Goal: Communication & Community: Answer question/provide support

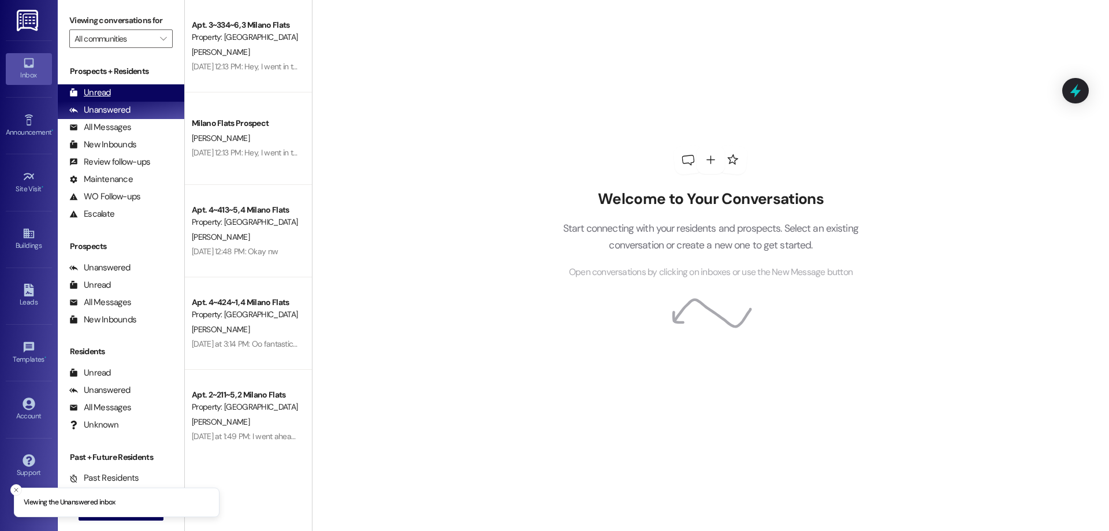
click at [83, 91] on div "Unread" at bounding box center [90, 93] width 42 height 12
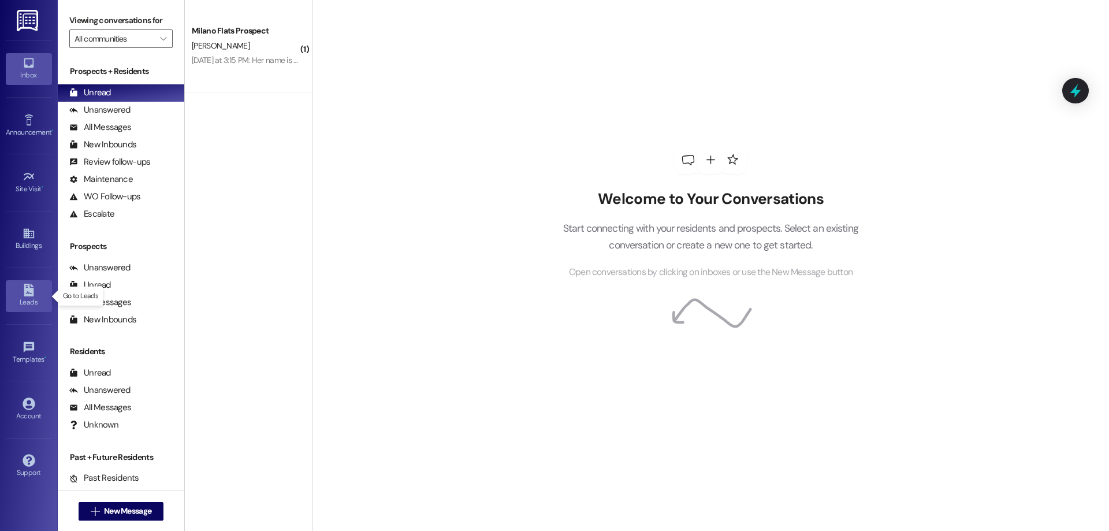
click at [39, 291] on link "Leads" at bounding box center [29, 295] width 46 height 31
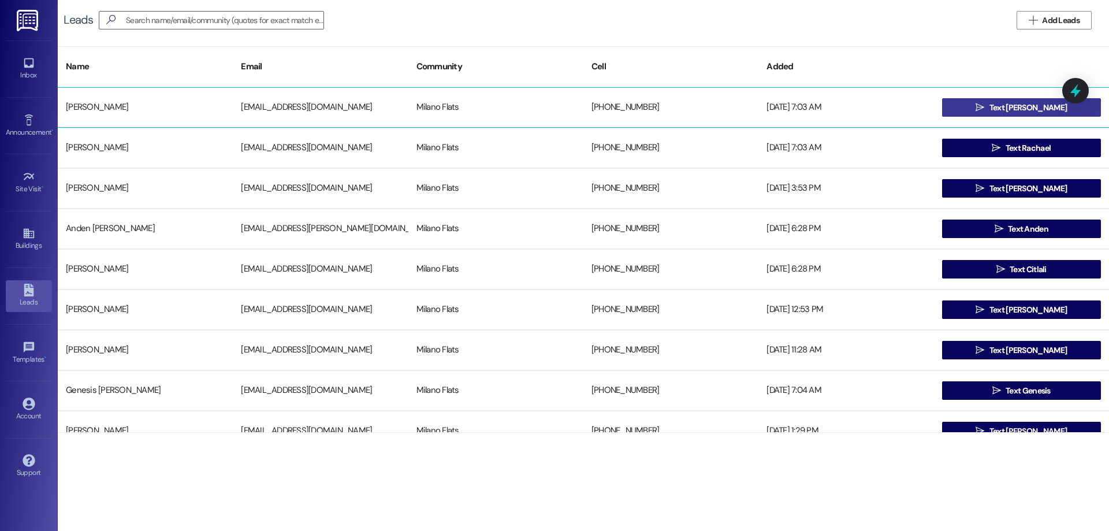
click at [957, 107] on button " Text Alexander" at bounding box center [1021, 107] width 159 height 18
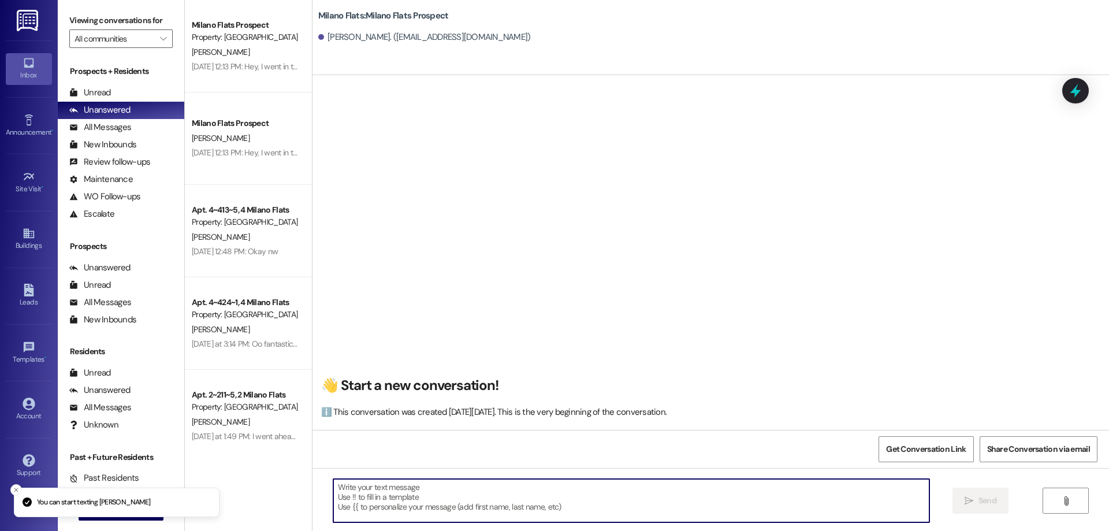
click at [375, 507] on textarea at bounding box center [631, 500] width 596 height 43
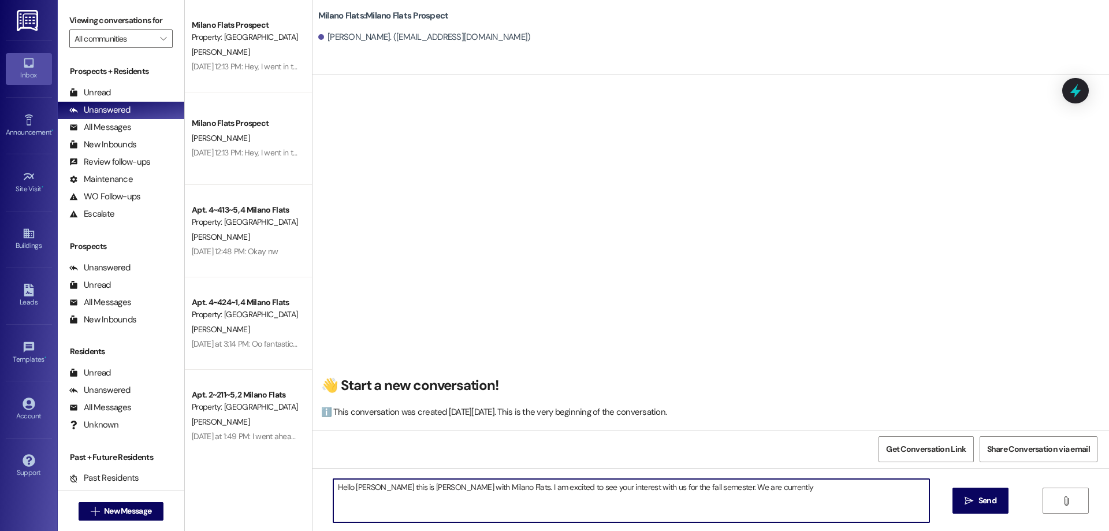
click at [759, 486] on textarea "Hello Alexander this is Courtney with Milano Flats. I am excited to see your in…" at bounding box center [631, 500] width 596 height 43
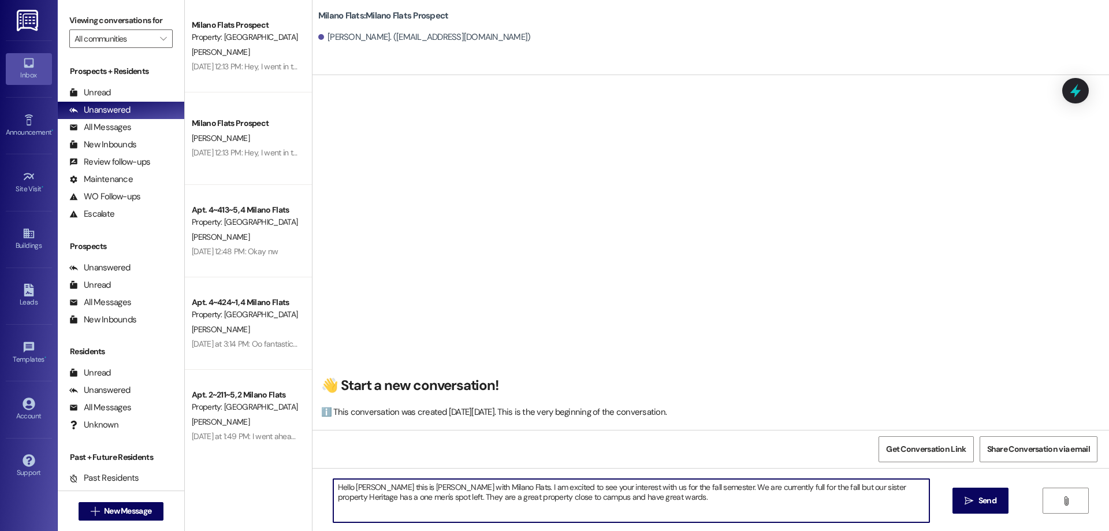
click at [333, 503] on textarea "Hello Alexander this is Courtney with Milano Flats. I am excited to see your in…" at bounding box center [631, 500] width 596 height 43
click at [629, 495] on textarea "Hello Alexander this is Courtney with Milano Flats. I am excited to see your in…" at bounding box center [631, 500] width 596 height 43
drag, startPoint x: 830, startPoint y: 495, endPoint x: 786, endPoint y: 502, distance: 45.0
click at [755, 505] on textarea "Hello Alexander this is Courtney with Milano Flats. I am excited to see your in…" at bounding box center [631, 500] width 596 height 43
click at [813, 497] on textarea "Hello Alexander this is Courtney with Milano Flats. I am excited to see your in…" at bounding box center [631, 500] width 596 height 43
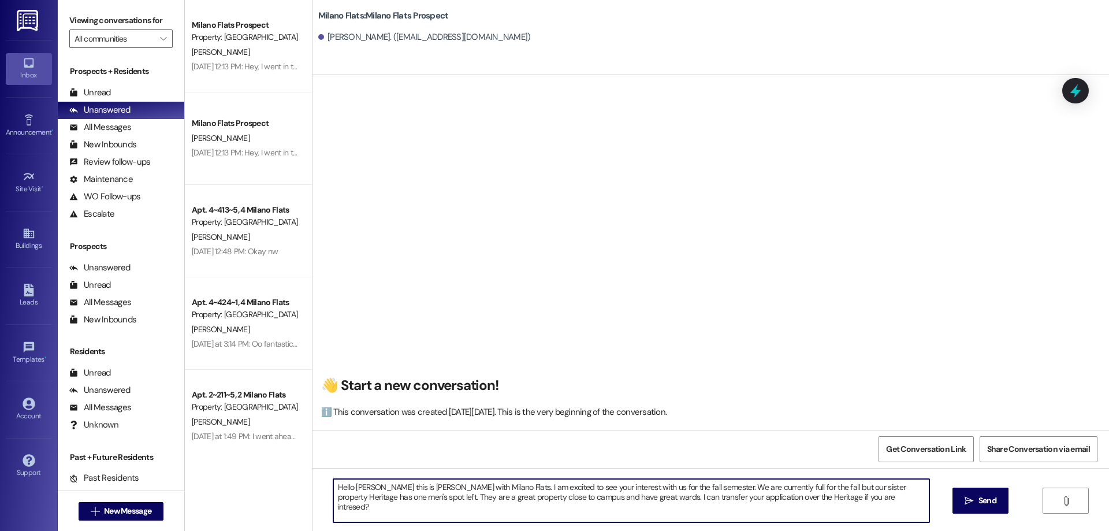
drag, startPoint x: 856, startPoint y: 500, endPoint x: 829, endPoint y: 498, distance: 26.7
click at [855, 500] on textarea "Hello Alexander this is Courtney with Milano Flats. I am excited to see your in…" at bounding box center [631, 500] width 596 height 43
drag, startPoint x: 822, startPoint y: 497, endPoint x: 811, endPoint y: 507, distance: 14.3
click at [811, 507] on textarea "Hello Alexander this is Courtney with Milano Flats. I am excited to see your in…" at bounding box center [631, 500] width 596 height 43
drag, startPoint x: 774, startPoint y: 499, endPoint x: 292, endPoint y: 485, distance: 482.6
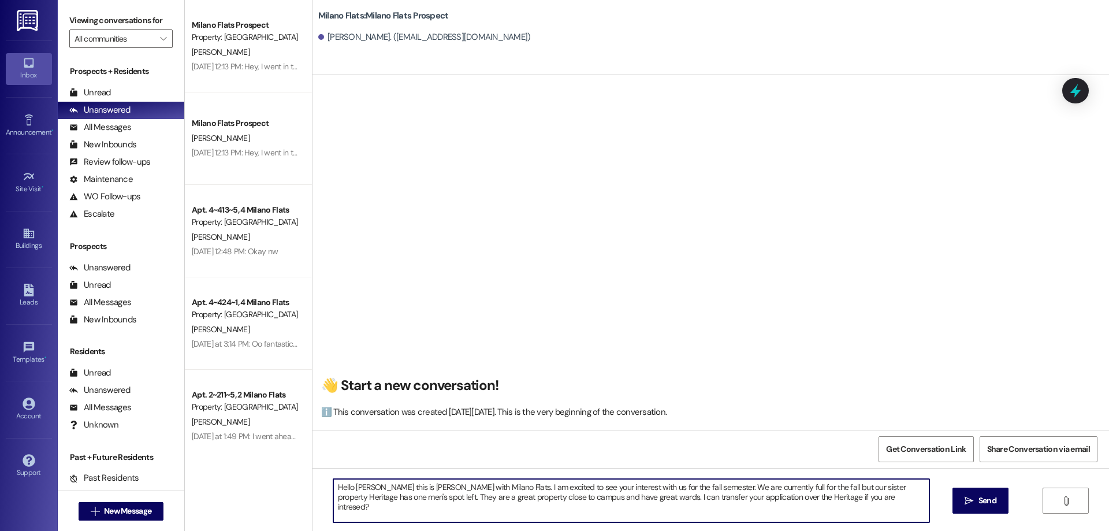
click at [292, 485] on div "Milano Flats Prospect Property: Milano Flats J. Marks Aug 21, 2025 at 12:13 PM:…" at bounding box center [647, 265] width 924 height 531
type textarea "Hello Alexander this is Courtney with Milano Flats. I am excited to see your in…"
click at [854, 506] on textarea "Hello Alexander this is Courtney with Milano Flats. I am excited to see your in…" at bounding box center [631, 500] width 596 height 43
drag, startPoint x: 651, startPoint y: 492, endPoint x: 307, endPoint y: 467, distance: 345.2
click at [313, 467] on div "👋 Start a new conversation! ℹ️ This conversation was created on Wednesday, Augu…" at bounding box center [711, 340] width 797 height 531
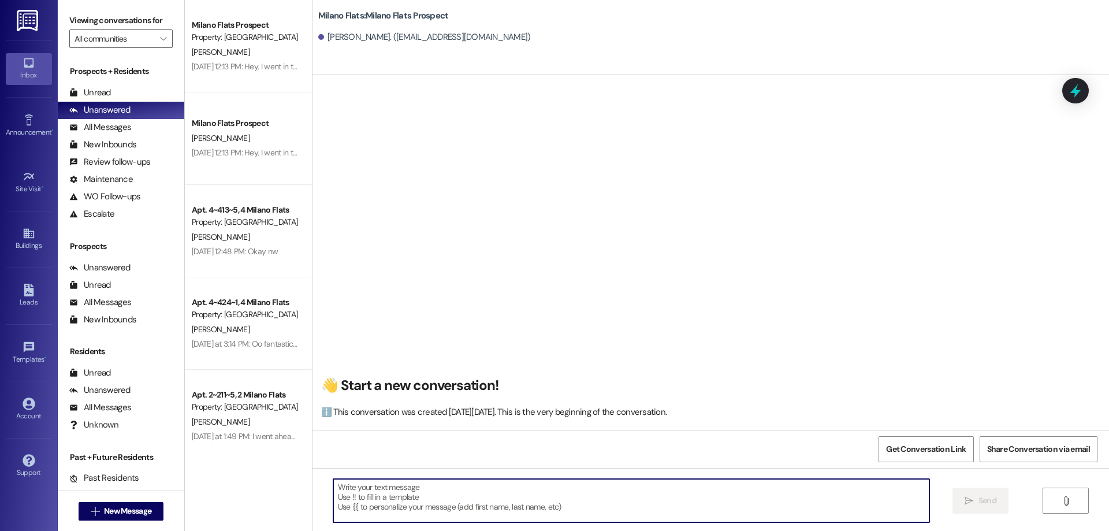
paste textarea "Hello Alexander, this is Courtney with Milano Flats. I’m excited to see your in…"
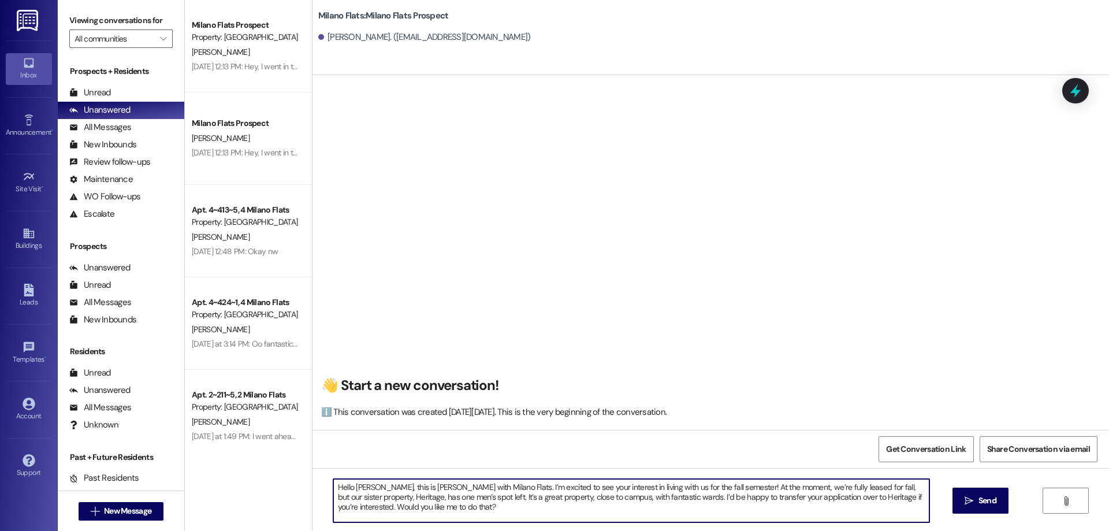
drag, startPoint x: 471, startPoint y: 509, endPoint x: 305, endPoint y: 482, distance: 168.6
click at [313, 482] on div "Hello Alexander, this is Courtney with Milano Flats. I’m excited to see your in…" at bounding box center [711, 511] width 797 height 87
type textarea "Hello Alexander, this is Courtney with Milano Flats. I’m excited to see your in…"
click at [987, 500] on span "Send" at bounding box center [988, 501] width 18 height 12
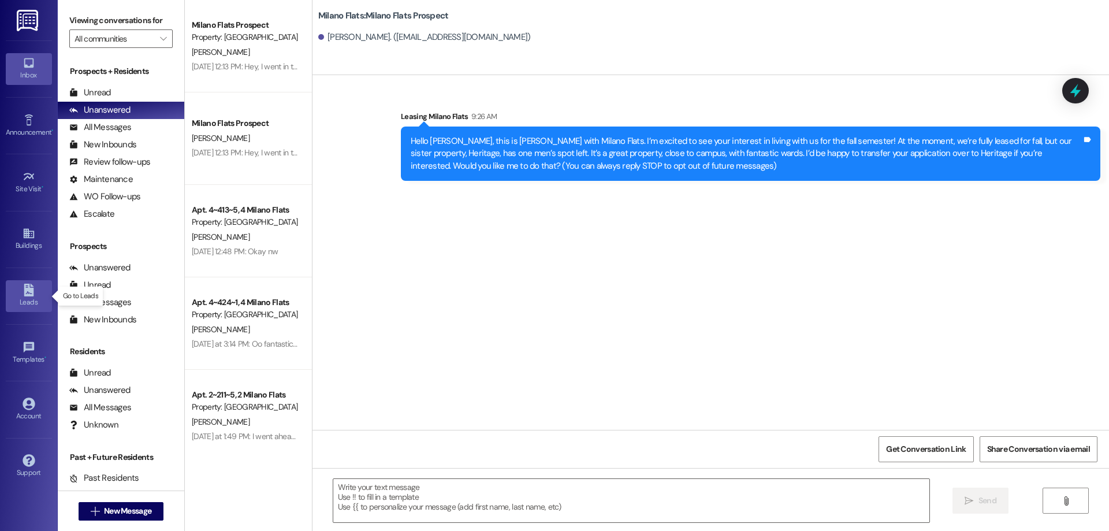
click at [23, 288] on icon at bounding box center [29, 290] width 13 height 13
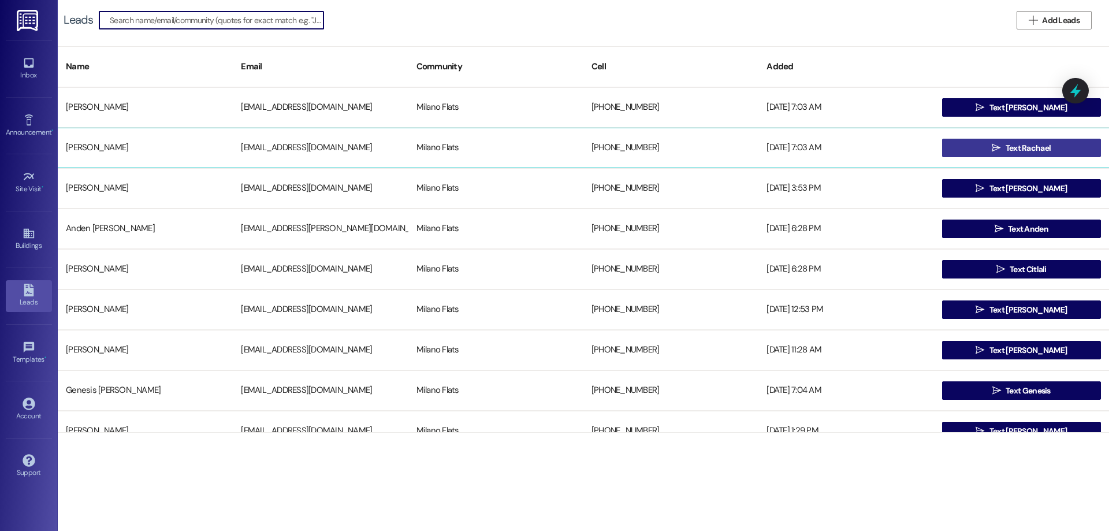
click at [961, 142] on button " Text Rachael" at bounding box center [1021, 148] width 159 height 18
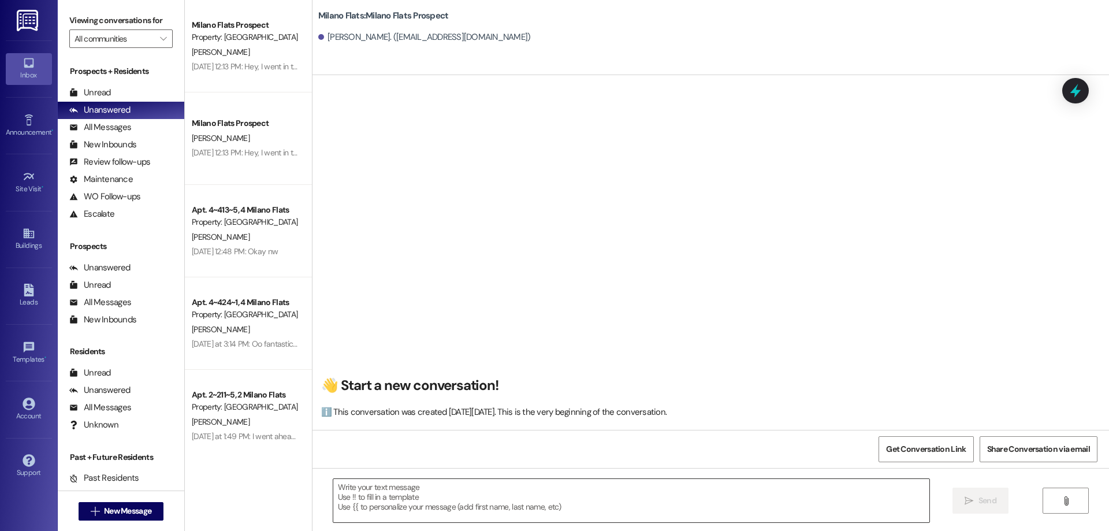
click at [415, 499] on textarea at bounding box center [631, 500] width 596 height 43
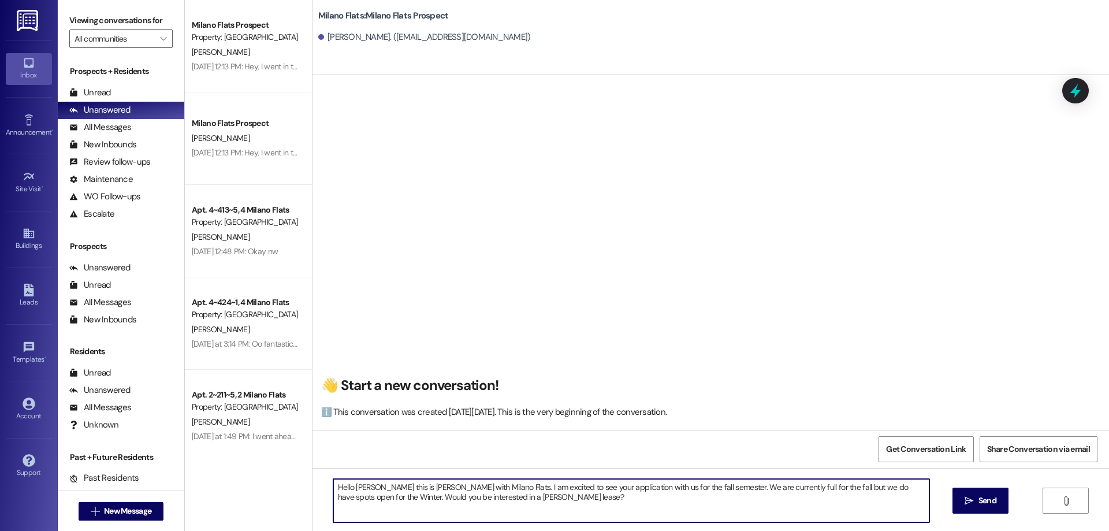
drag, startPoint x: 521, startPoint y: 506, endPoint x: 419, endPoint y: 512, distance: 101.9
click at [293, 489] on div "Milano Flats Prospect Property: Milano Flats J. Marks Aug 21, 2025 at 12:13 PM:…" at bounding box center [647, 265] width 924 height 531
type textarea "Hello Rachael this is Courtney with Milano Flats. I am excited to see your appl…"
click at [981, 497] on span "Send" at bounding box center [988, 501] width 18 height 12
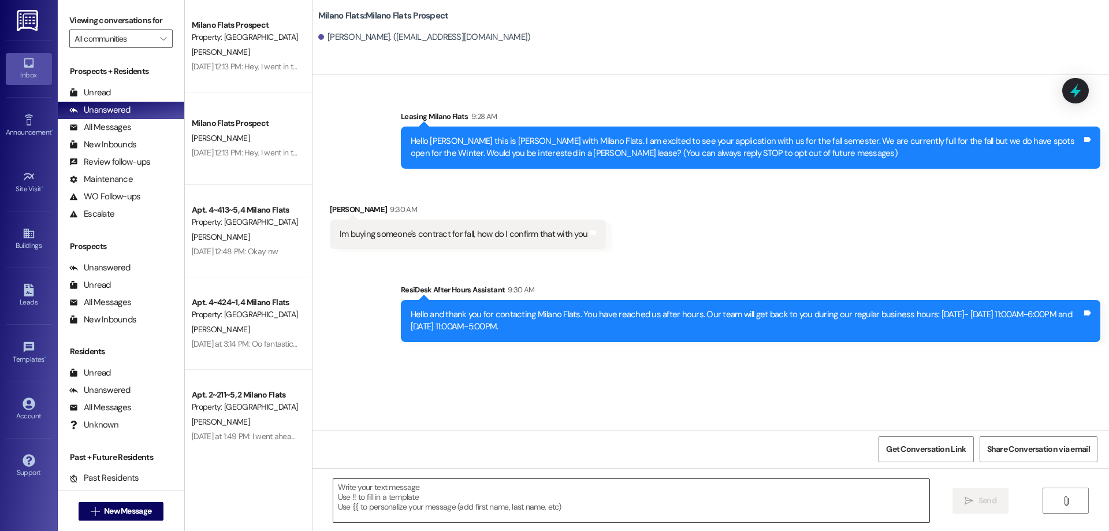
click at [333, 497] on textarea at bounding box center [631, 500] width 596 height 43
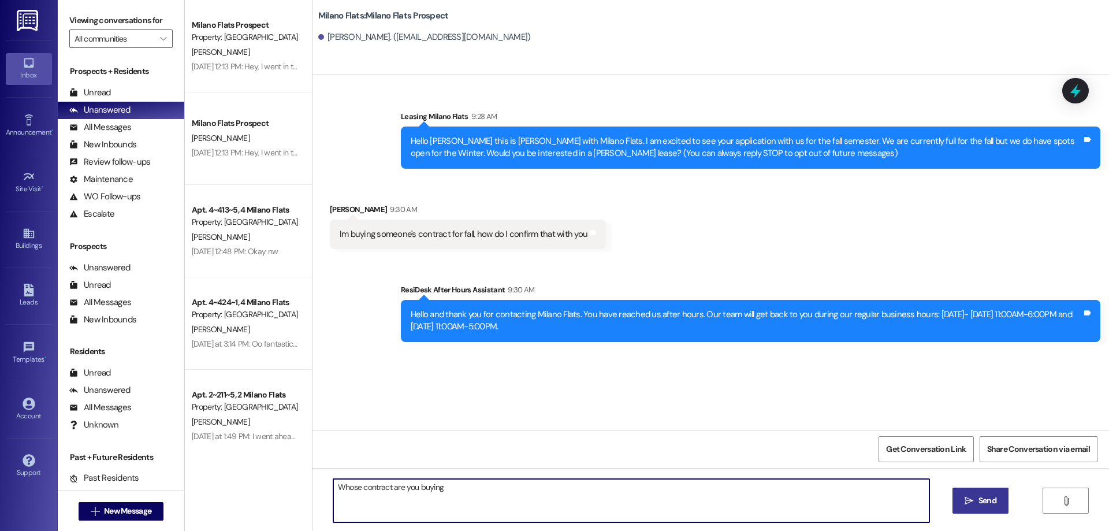
type textarea "Whose contract are you buying?"
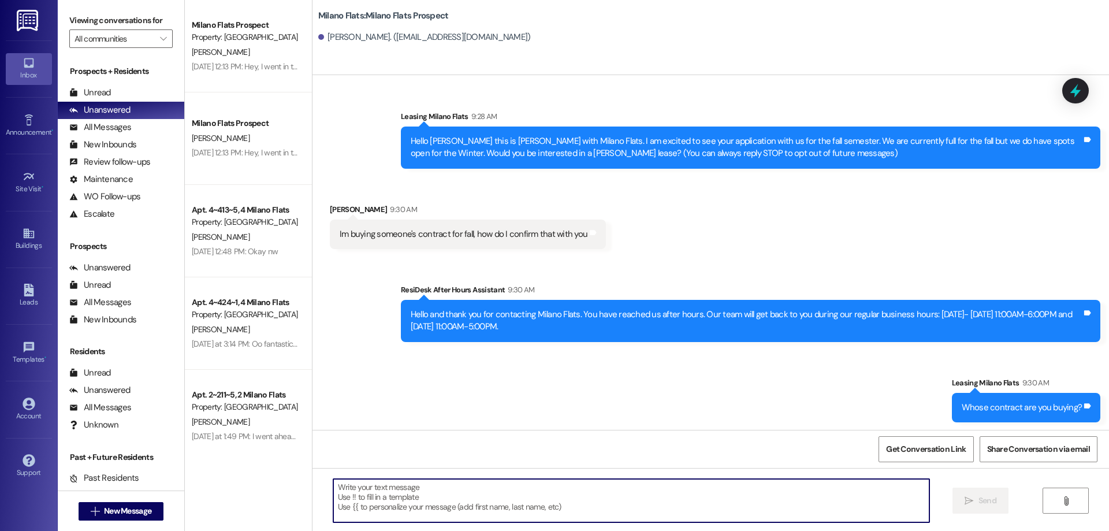
scroll to position [2, 0]
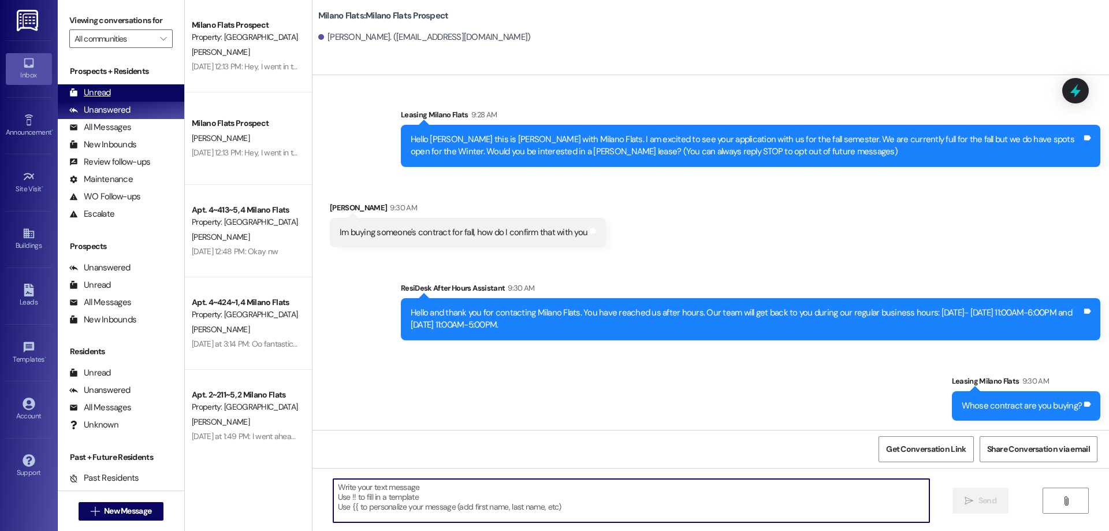
click at [101, 92] on div "Unread" at bounding box center [90, 93] width 42 height 12
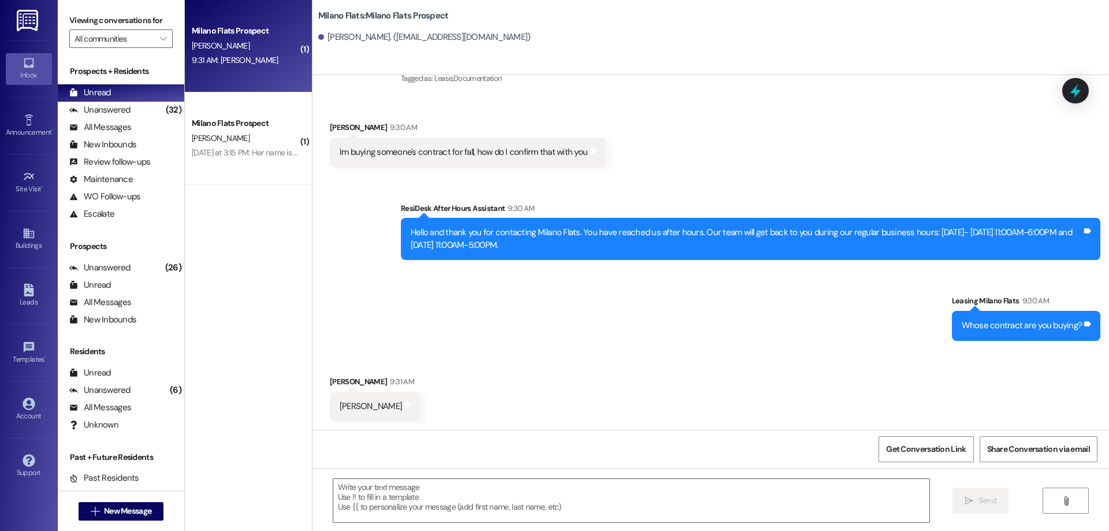
scroll to position [99, 0]
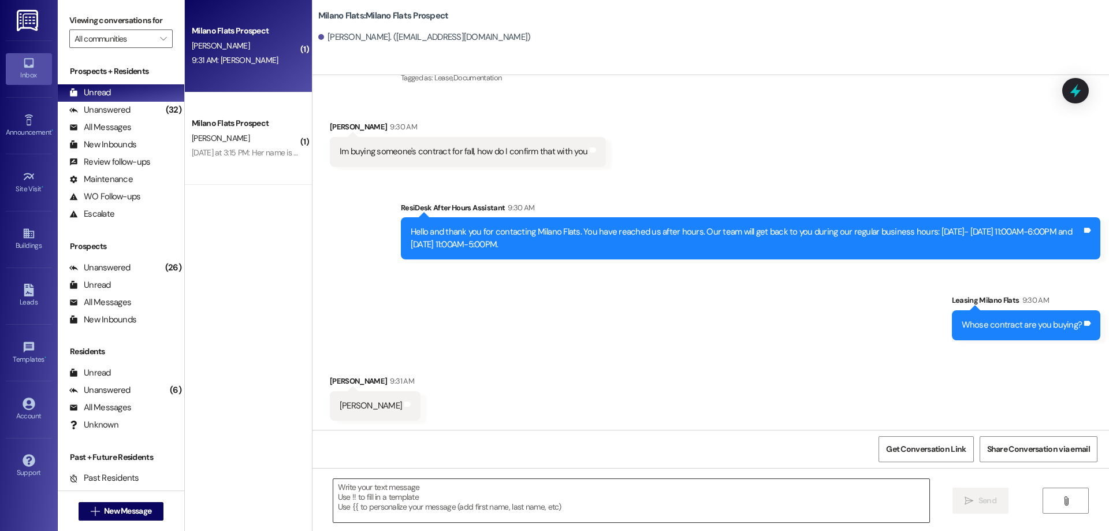
click at [381, 507] on textarea at bounding box center [631, 500] width 596 height 43
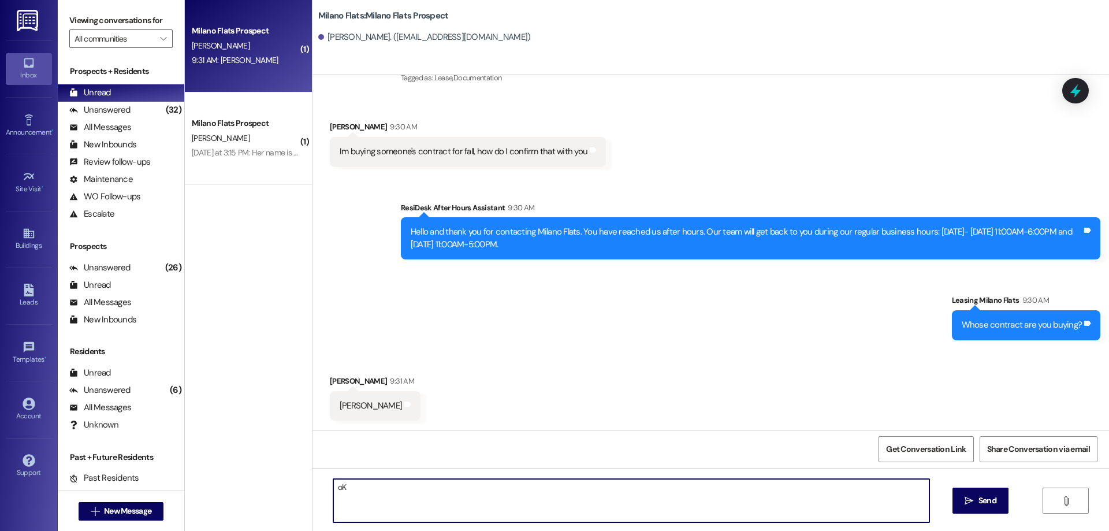
type textarea "o"
type textarea "t"
type textarea "Thank you so much! Let me look into this for you!"
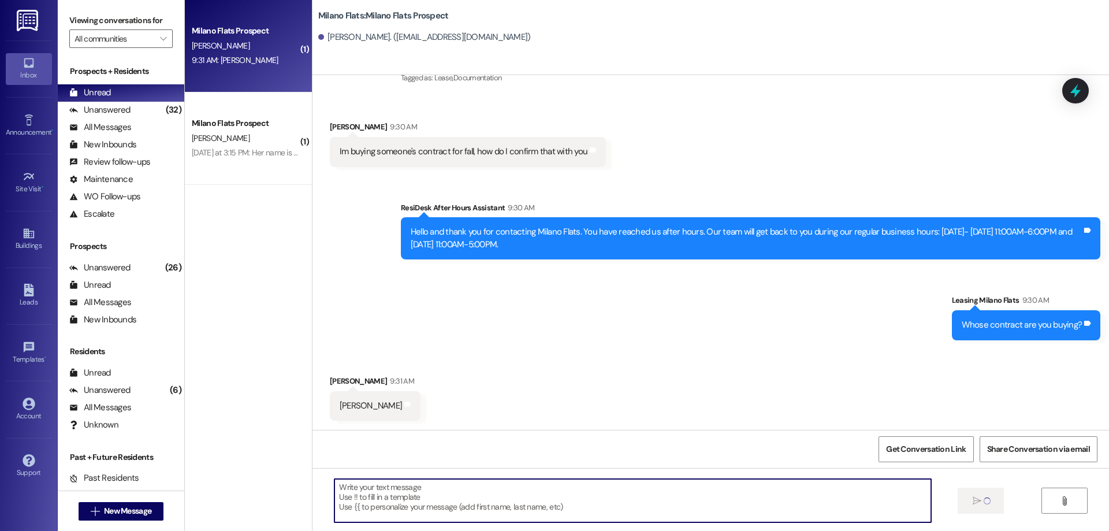
scroll to position [99, 0]
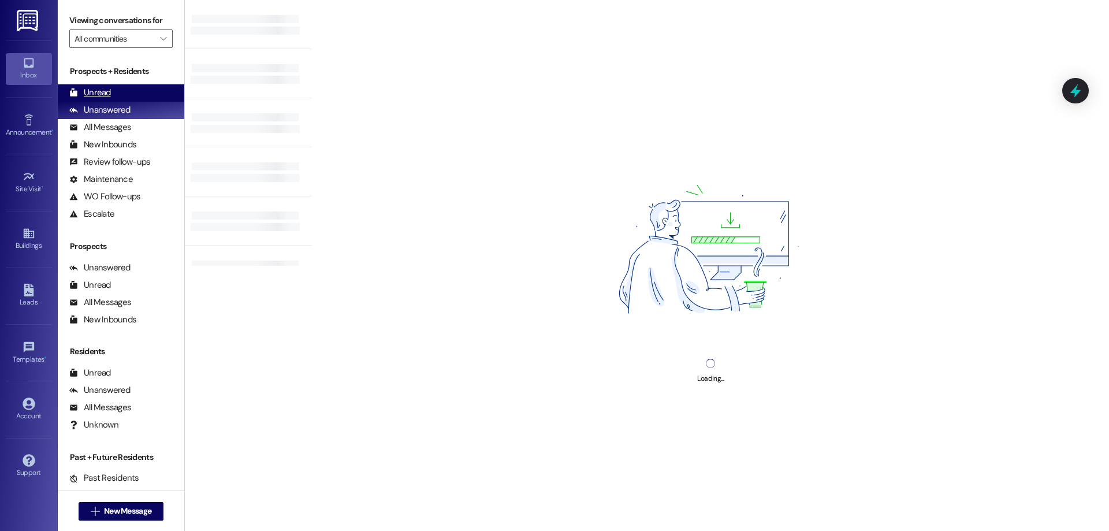
click at [135, 94] on div "Unread (0)" at bounding box center [121, 92] width 127 height 17
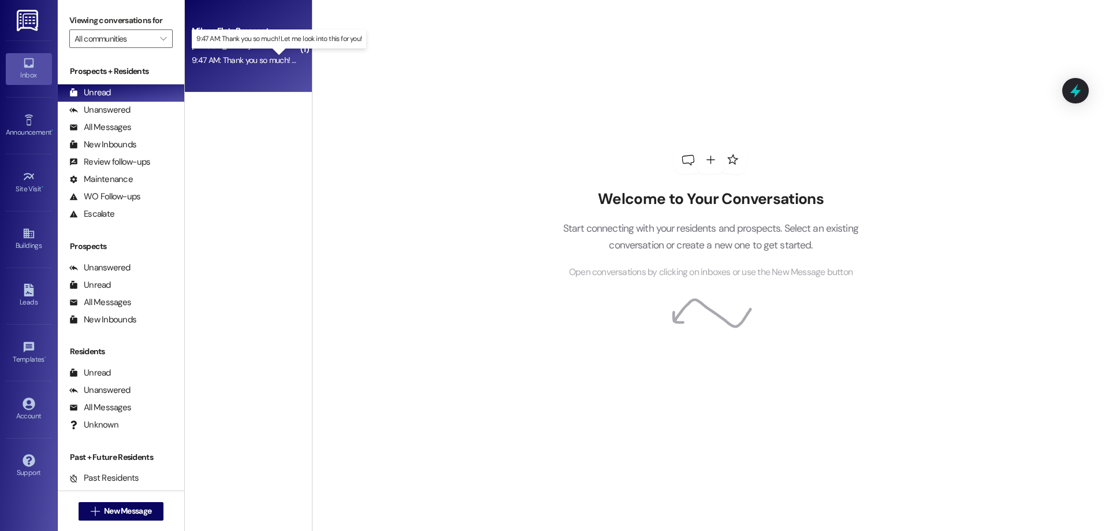
click at [265, 62] on div "9:47 AM: Thank you so much! Let me look into this for you! 9:47 AM: Thank you s…" at bounding box center [288, 60] width 193 height 10
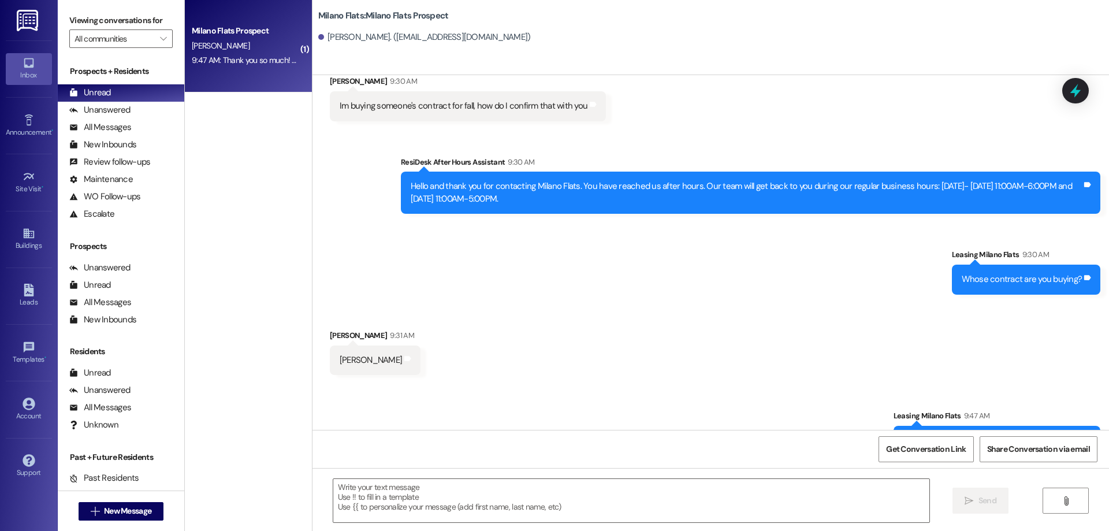
scroll to position [180, 0]
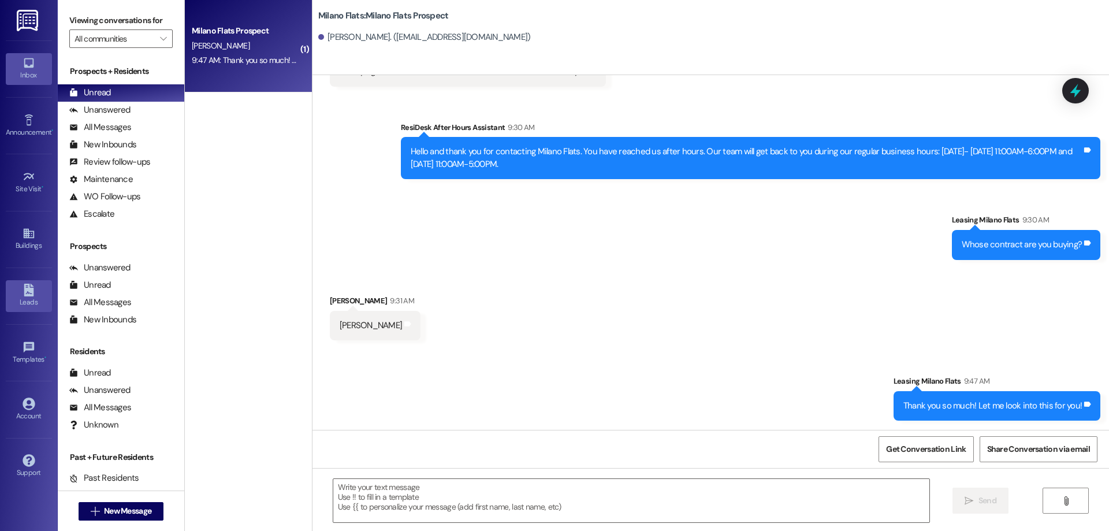
click at [20, 304] on div "Leads" at bounding box center [29, 302] width 58 height 12
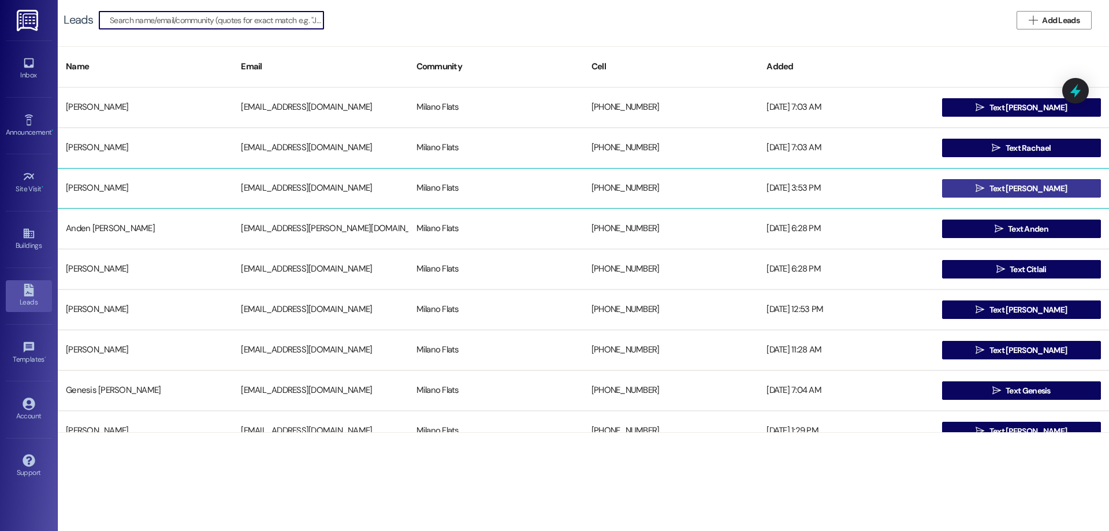
click at [1021, 180] on span " Text Markynn" at bounding box center [1021, 188] width 96 height 17
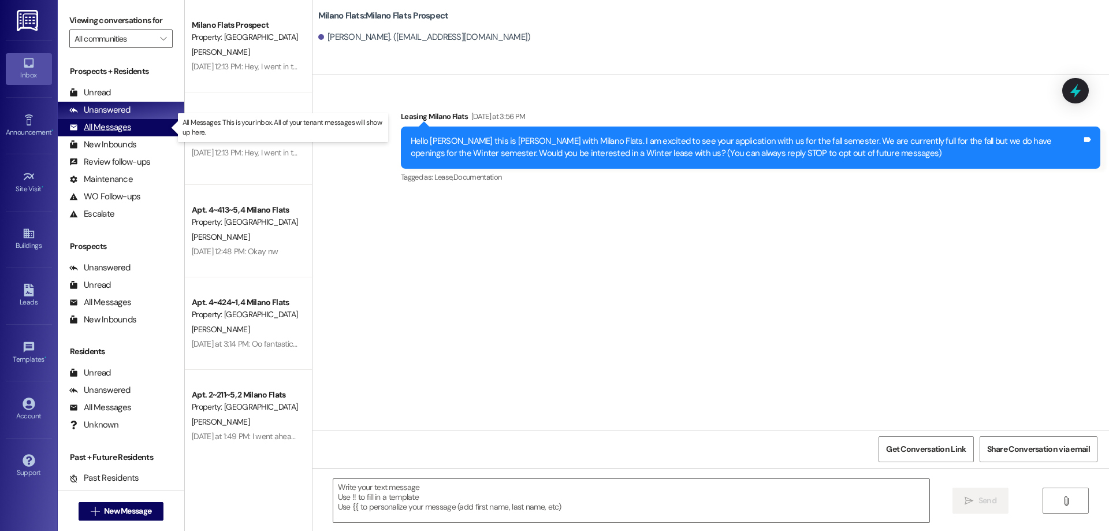
click at [103, 126] on div "All Messages" at bounding box center [100, 127] width 62 height 12
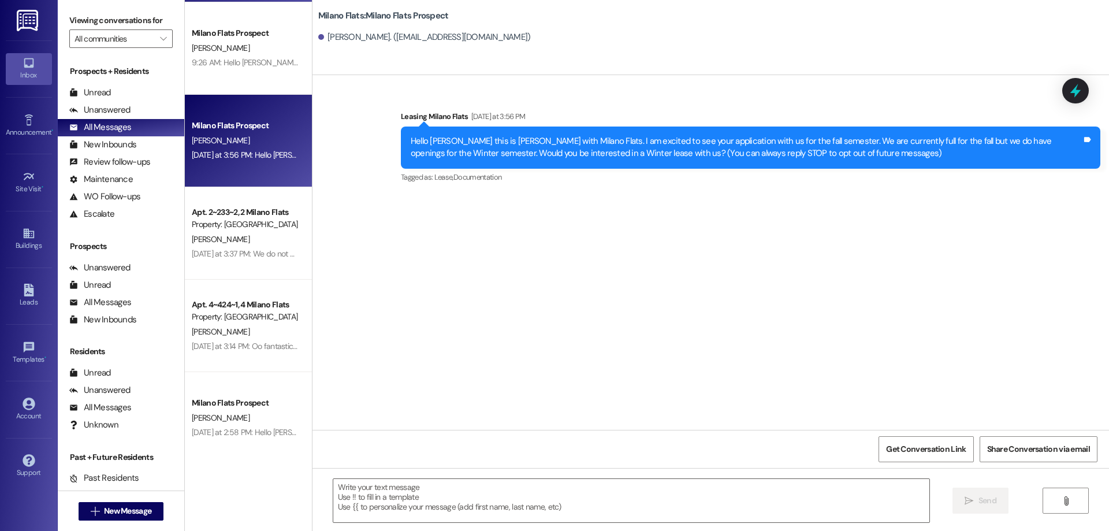
scroll to position [289, 0]
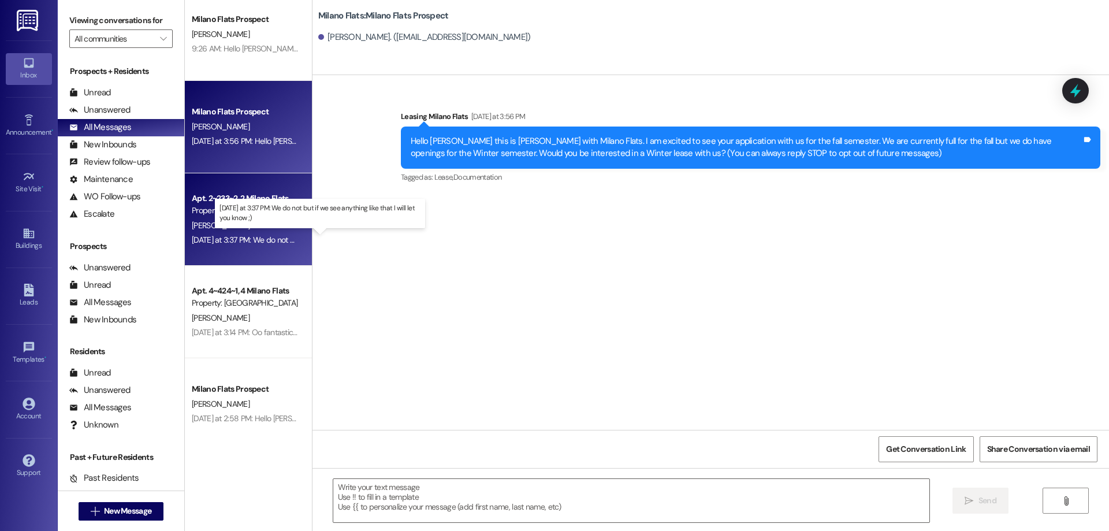
click at [254, 237] on div "Yesterday at 3:37 PM: We do not but if we see anything like that I will let you…" at bounding box center [324, 240] width 264 height 10
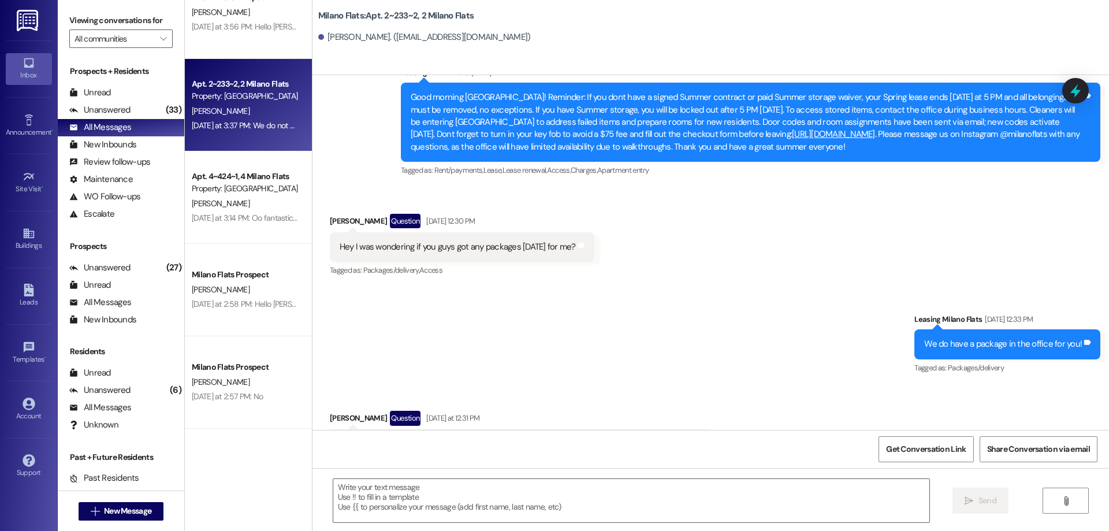
scroll to position [404, 0]
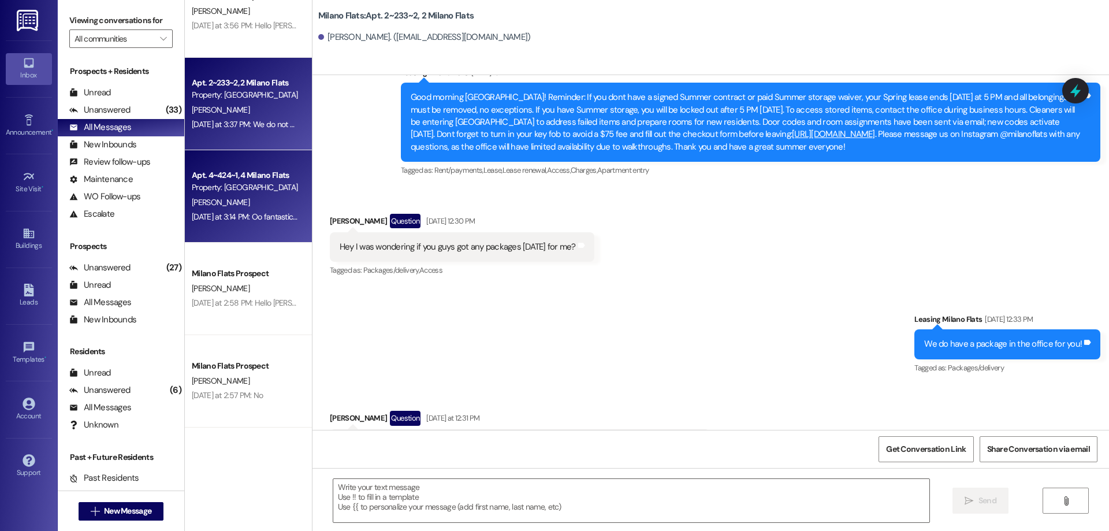
click at [258, 220] on div "Yesterday at 3:14 PM: Oo fantastic! I totally forgot you guys were closed so th…" at bounding box center [710, 216] width 1036 height 10
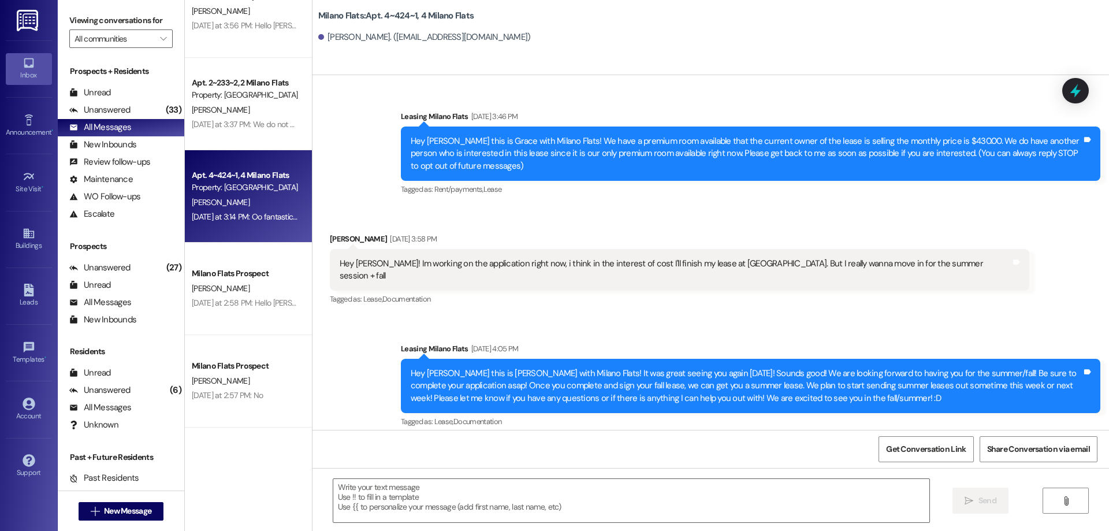
scroll to position [28523, 0]
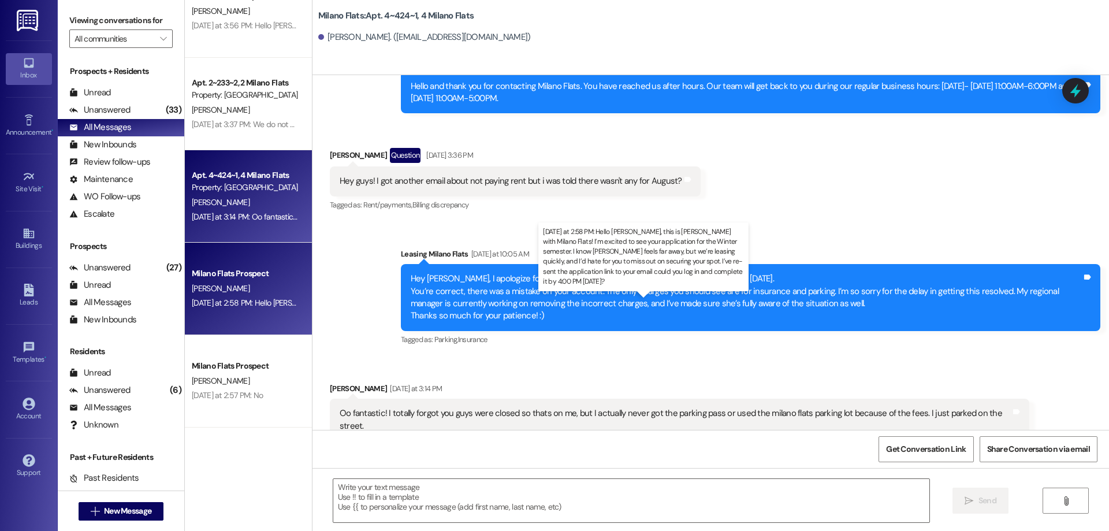
click at [231, 303] on div "Yesterday at 2:58 PM: Hello Rebecca, this is Courtney with Milano Flats! I’m ex…" at bounding box center [793, 303] width 1202 height 10
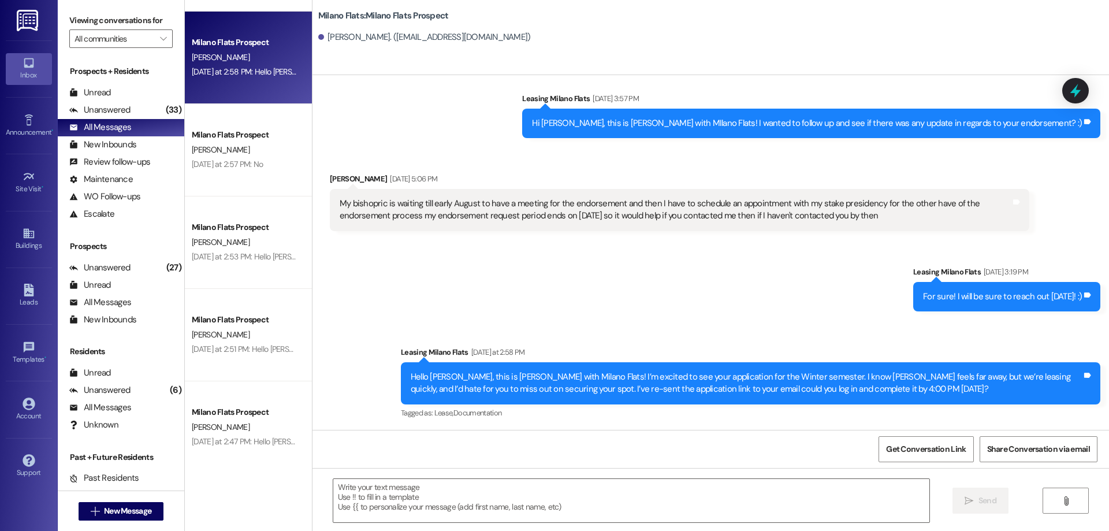
scroll to position [289, 0]
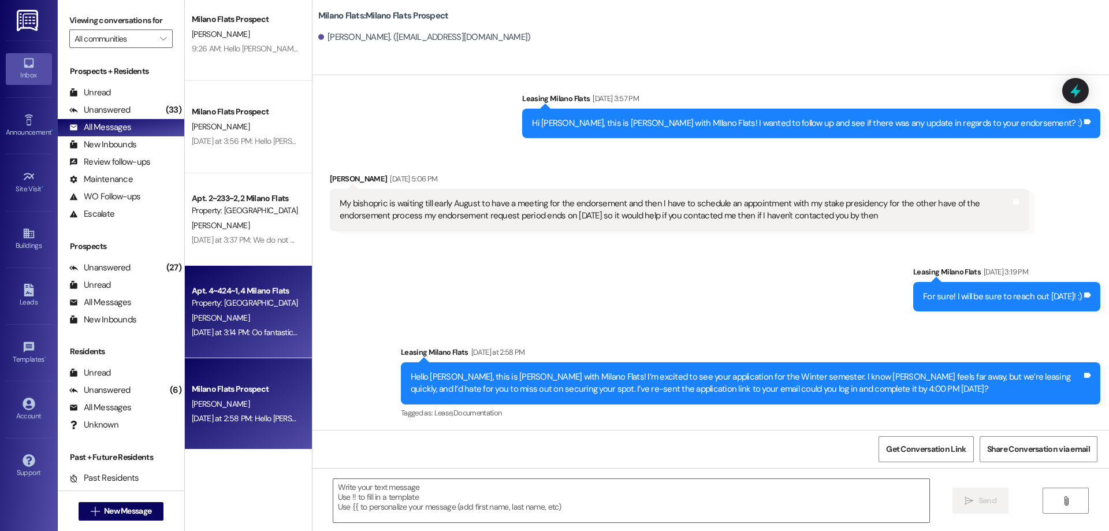
click at [246, 281] on div "Apt. 4~424~1, 4 Milano Flats Property: Milano Flats C. Taylor Yesterday at 3:14…" at bounding box center [248, 312] width 127 height 92
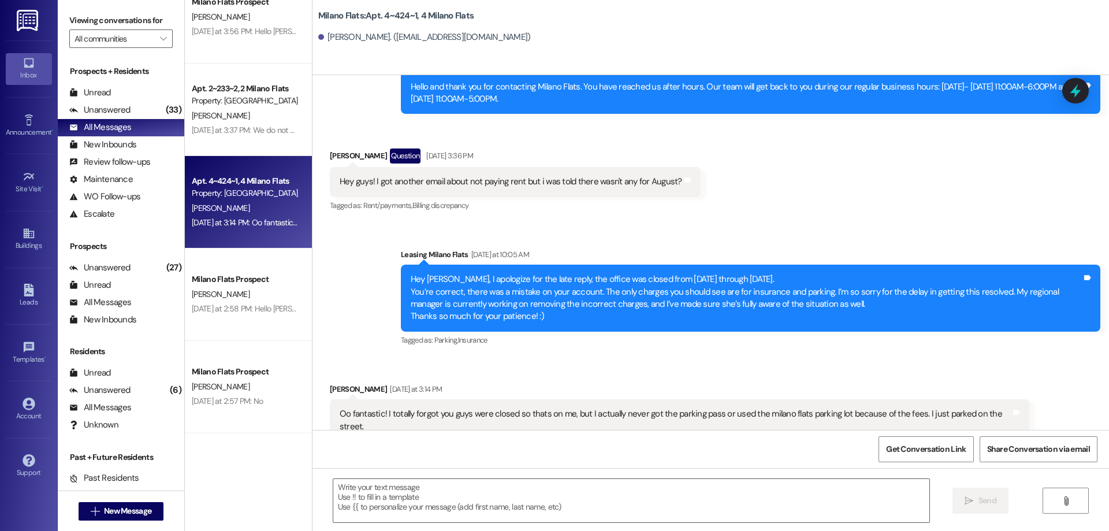
scroll to position [578, 0]
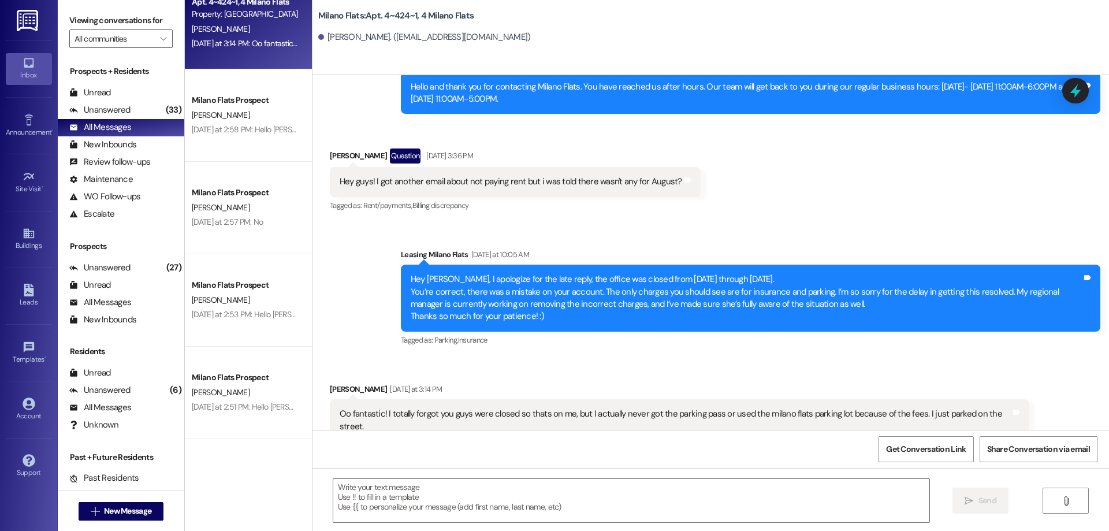
click at [246, 281] on div "Milano Flats Prospect" at bounding box center [245, 285] width 107 height 12
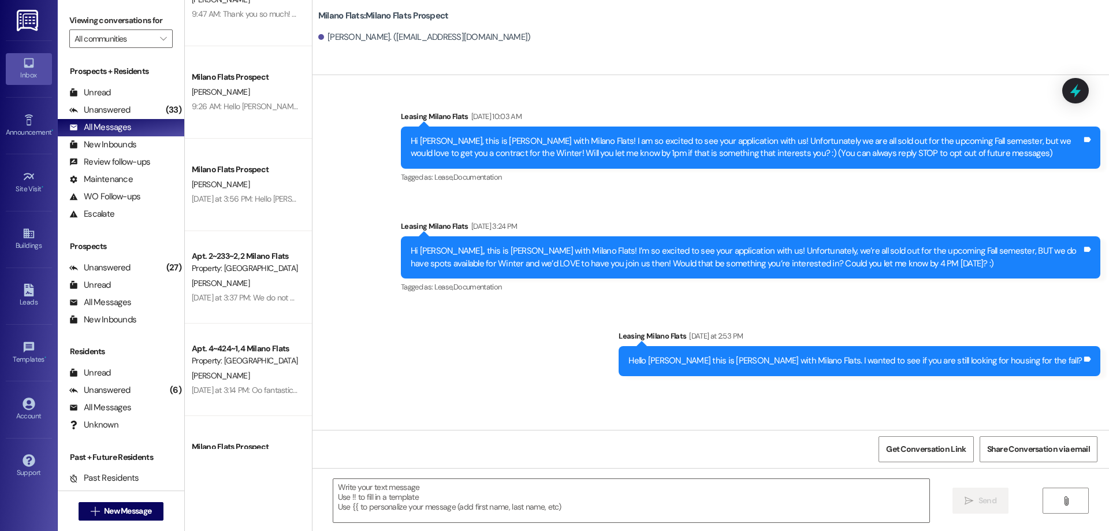
scroll to position [0, 0]
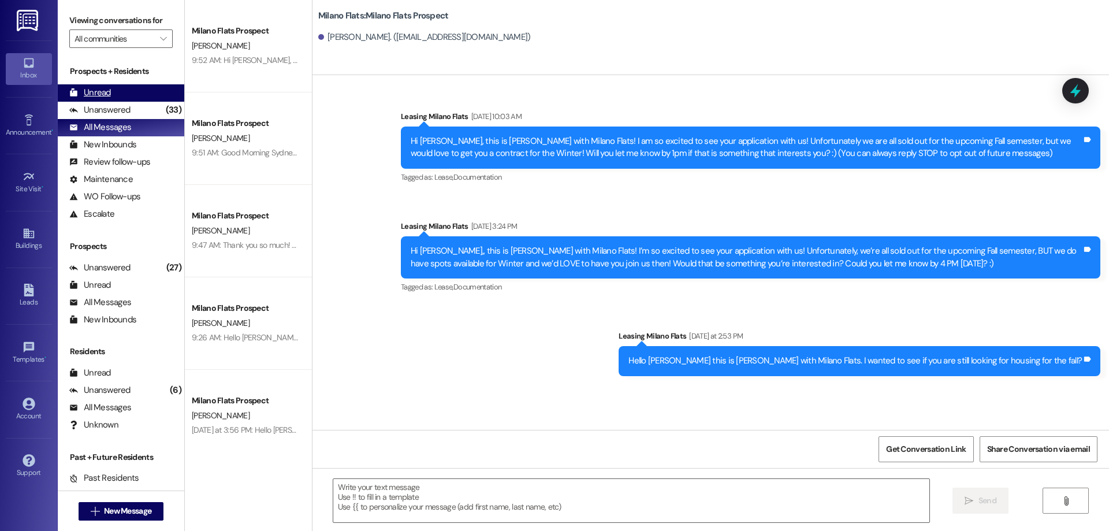
click at [87, 97] on div "Unread" at bounding box center [90, 93] width 42 height 12
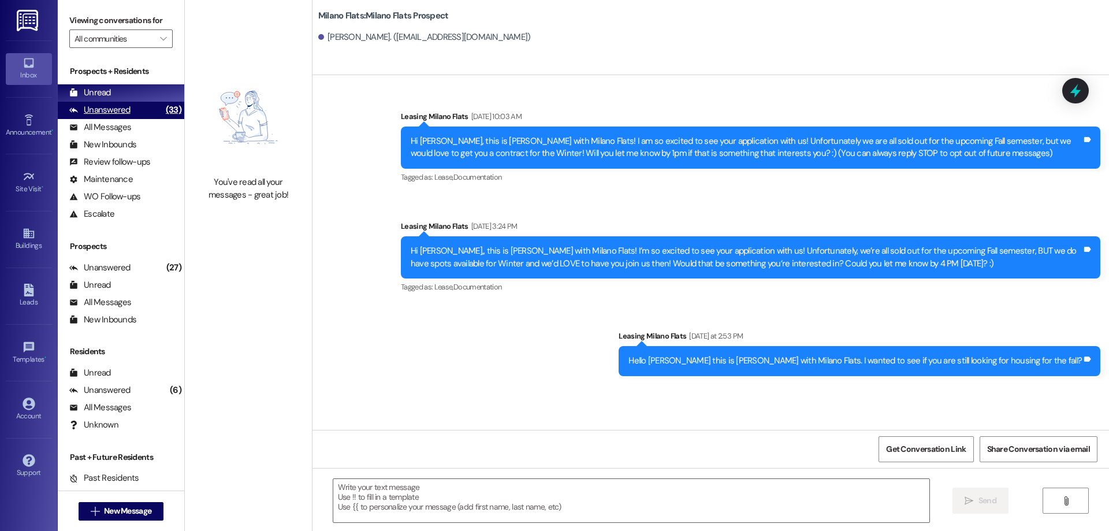
click at [92, 116] on div "Unanswered" at bounding box center [99, 110] width 61 height 12
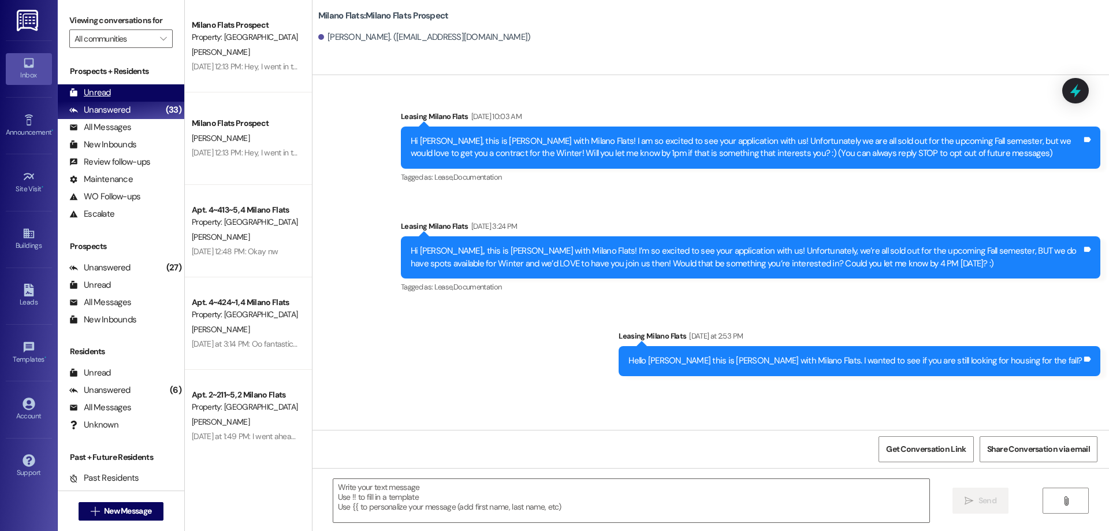
click at [110, 94] on div "Unread (0)" at bounding box center [121, 92] width 127 height 17
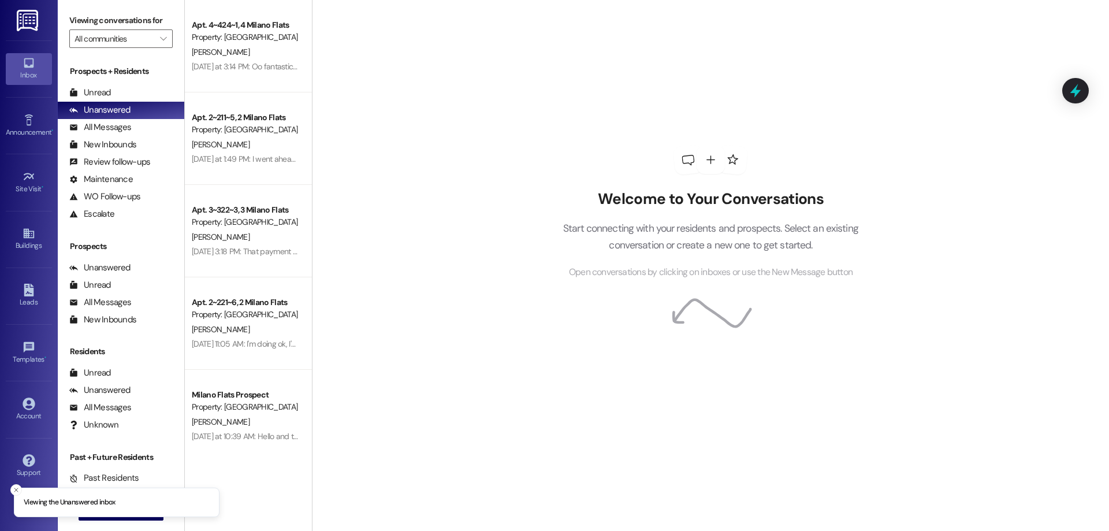
click at [105, 83] on div "Prospects + Residents Unread (0) Unread: Any message you haven't read yet will …" at bounding box center [121, 143] width 127 height 157
click at [105, 90] on div "Unread" at bounding box center [90, 93] width 42 height 12
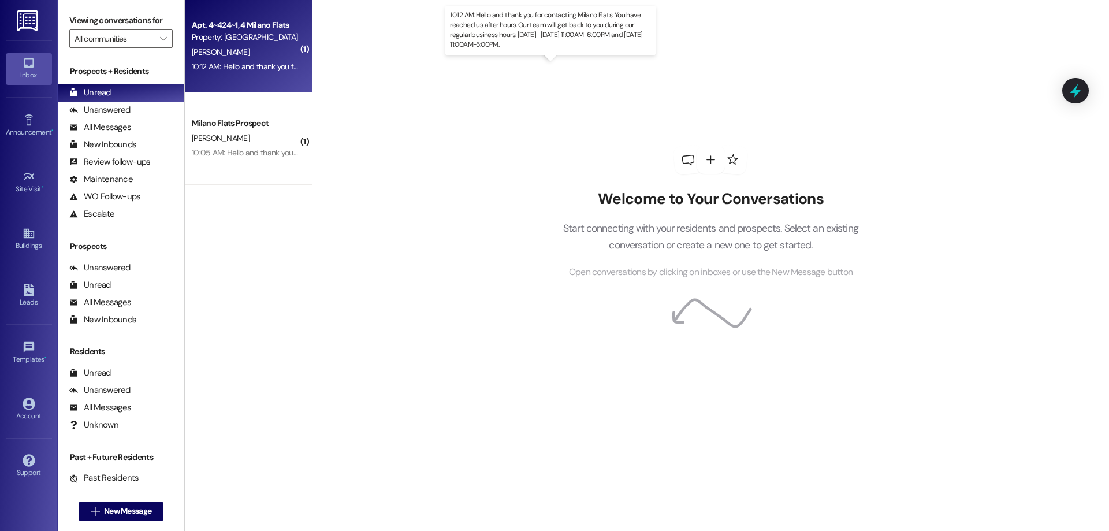
click at [252, 62] on div "10:12 AM: Hello and thank you for contacting Milano Flats. You have reached us …" at bounding box center [555, 66] width 726 height 10
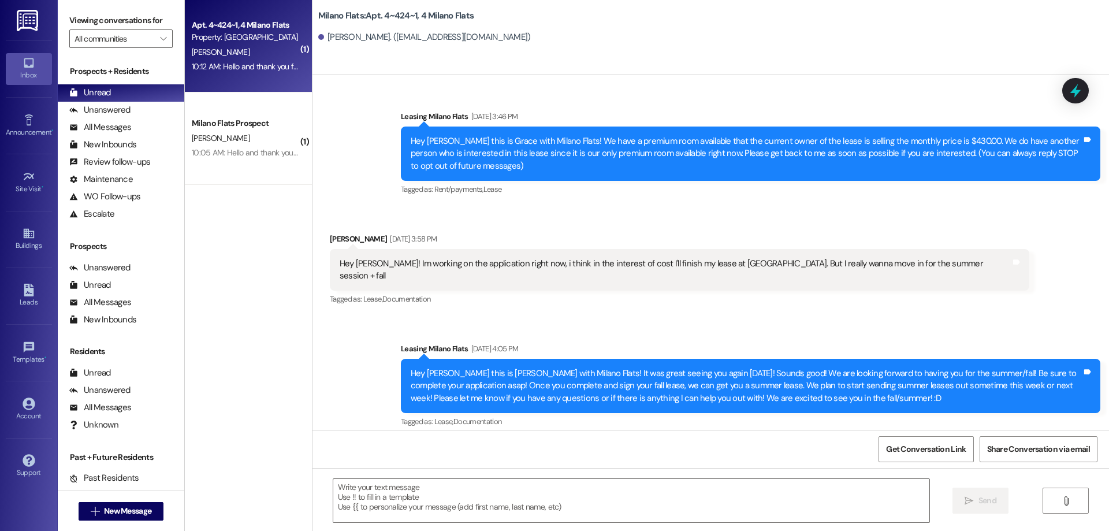
scroll to position [28836, 0]
